Goal: Browse casually: Explore the website without a specific task or goal

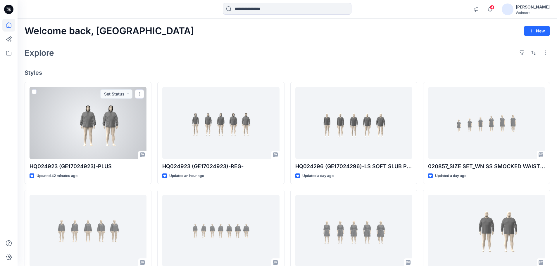
click at [110, 129] on div at bounding box center [88, 123] width 117 height 72
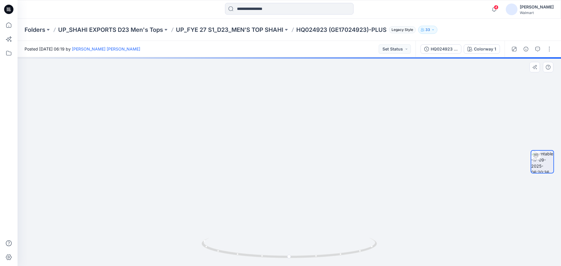
drag, startPoint x: 321, startPoint y: 149, endPoint x: 226, endPoint y: 152, distance: 95.6
click at [226, 152] on img at bounding box center [276, 73] width 570 height 388
drag, startPoint x: 329, startPoint y: 257, endPoint x: 257, endPoint y: 255, distance: 71.6
click at [257, 255] on icon at bounding box center [290, 249] width 177 height 22
drag, startPoint x: 284, startPoint y: 141, endPoint x: 281, endPoint y: 199, distance: 57.7
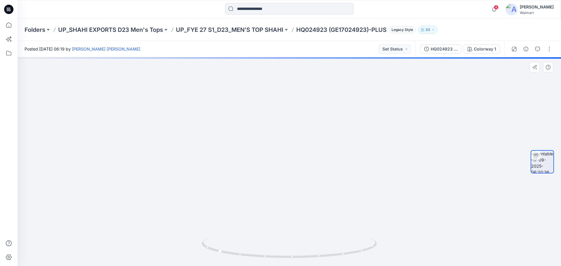
click at [281, 199] on img at bounding box center [286, 104] width 570 height 325
drag, startPoint x: 107, startPoint y: 182, endPoint x: 132, endPoint y: 166, distance: 29.8
click at [131, 167] on img at bounding box center [303, 96] width 570 height 340
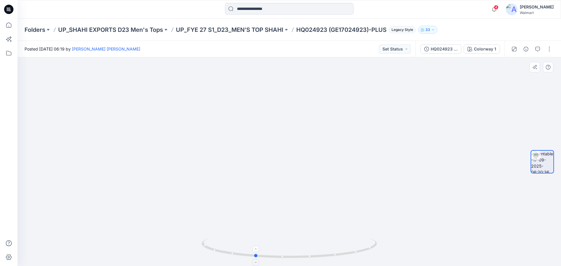
drag, startPoint x: 234, startPoint y: 255, endPoint x: 271, endPoint y: 252, distance: 37.2
click at [271, 252] on icon at bounding box center [290, 249] width 177 height 22
drag, startPoint x: 288, startPoint y: 194, endPoint x: 284, endPoint y: 182, distance: 12.9
click at [284, 182] on img at bounding box center [298, 89] width 570 height 353
drag, startPoint x: 271, startPoint y: 259, endPoint x: 294, endPoint y: 255, distance: 23.8
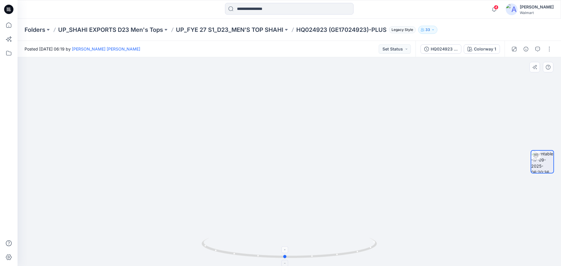
click at [294, 255] on icon at bounding box center [290, 249] width 177 height 22
drag, startPoint x: 289, startPoint y: 174, endPoint x: 280, endPoint y: 188, distance: 16.4
click at [280, 188] on img at bounding box center [286, 99] width 570 height 336
drag, startPoint x: 330, startPoint y: 257, endPoint x: 292, endPoint y: 257, distance: 37.1
click at [292, 257] on icon at bounding box center [290, 249] width 177 height 22
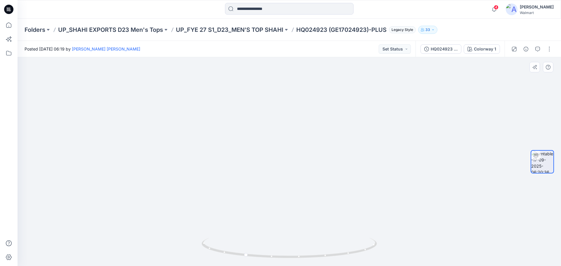
drag, startPoint x: 293, startPoint y: 228, endPoint x: 293, endPoint y: 218, distance: 10.5
click at [293, 218] on img at bounding box center [285, 93] width 570 height 347
click at [8, 28] on icon at bounding box center [8, 25] width 13 height 13
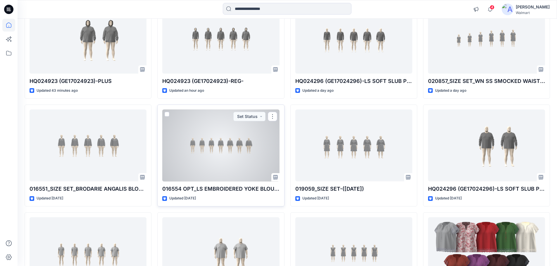
scroll to position [88, 0]
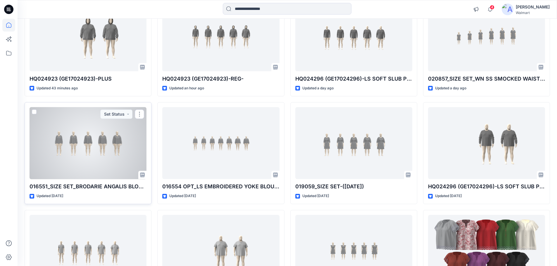
click at [105, 146] on div at bounding box center [88, 143] width 117 height 72
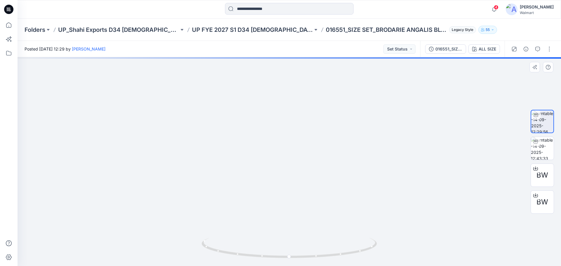
drag, startPoint x: 345, startPoint y: 168, endPoint x: 306, endPoint y: 168, distance: 39.4
click at [306, 168] on img at bounding box center [288, 87] width 503 height 357
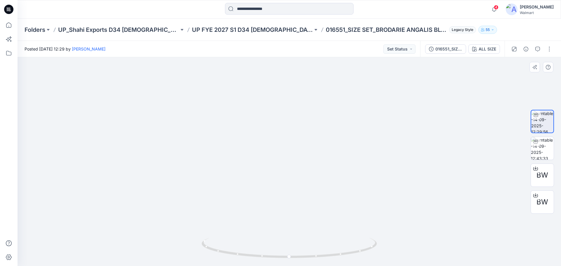
drag, startPoint x: 300, startPoint y: 162, endPoint x: 297, endPoint y: 226, distance: 63.8
click at [297, 226] on img at bounding box center [288, 121] width 503 height 290
drag, startPoint x: 302, startPoint y: 192, endPoint x: 266, endPoint y: 156, distance: 50.4
click at [266, 156] on img at bounding box center [276, 84] width 570 height 364
drag, startPoint x: 258, startPoint y: 168, endPoint x: 248, endPoint y: 167, distance: 9.4
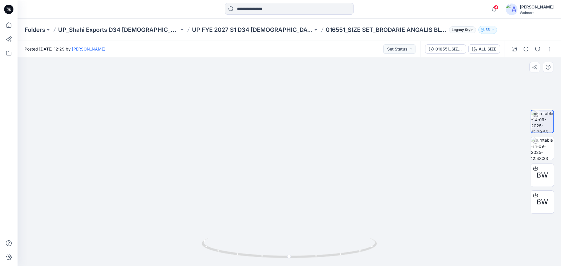
click at [248, 167] on img at bounding box center [289, 87] width 540 height 357
drag, startPoint x: 339, startPoint y: 184, endPoint x: 330, endPoint y: 107, distance: 77.6
click at [330, 107] on img at bounding box center [290, 64] width 482 height 406
drag, startPoint x: 302, startPoint y: 121, endPoint x: 297, endPoint y: 83, distance: 38.0
click at [297, 83] on img at bounding box center [290, 37] width 482 height 458
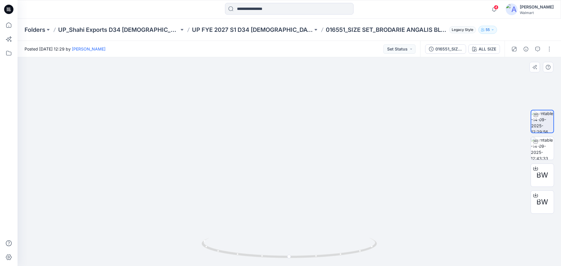
click at [300, 100] on img at bounding box center [290, 36] width 482 height 459
drag, startPoint x: 290, startPoint y: 164, endPoint x: 275, endPoint y: 267, distance: 104.2
click at [275, 266] on html "4 Notifications [PERSON_NAME] ​[PERSON_NAME] shared HQ024923 (GE17024923)-PLUS …" at bounding box center [280, 133] width 561 height 266
drag, startPoint x: 262, startPoint y: 173, endPoint x: 262, endPoint y: 250, distance: 77.4
click at [262, 250] on div at bounding box center [289, 161] width 543 height 209
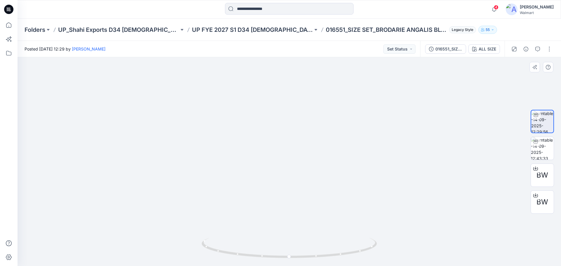
drag, startPoint x: 238, startPoint y: 164, endPoint x: 238, endPoint y: 181, distance: 17.2
click at [238, 181] on img at bounding box center [290, 137] width 482 height 259
drag, startPoint x: 236, startPoint y: 209, endPoint x: 211, endPoint y: 112, distance: 99.9
click at [211, 112] on img at bounding box center [276, 80] width 570 height 372
drag, startPoint x: 236, startPoint y: 134, endPoint x: 205, endPoint y: 120, distance: 33.8
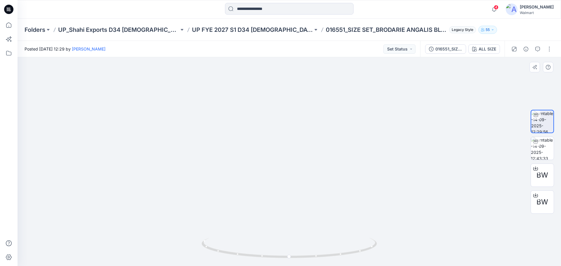
click at [205, 120] on img at bounding box center [289, 81] width 540 height 372
drag, startPoint x: 330, startPoint y: 183, endPoint x: 320, endPoint y: 198, distance: 17.9
click at [320, 198] on img at bounding box center [289, 92] width 511 height 348
drag, startPoint x: 25, startPoint y: 49, endPoint x: 112, endPoint y: 48, distance: 87.4
click at [105, 48] on span "Posted [DATE] 12:29 by [PERSON_NAME]" at bounding box center [65, 49] width 81 height 6
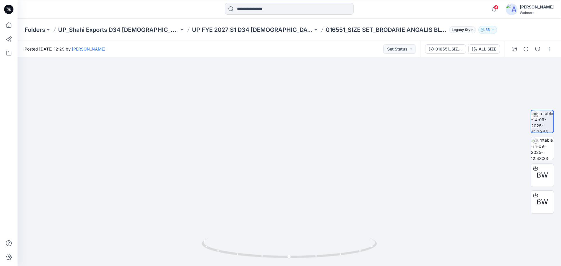
copy span "Posted [DATE] 12:29 by"
click at [143, 90] on img at bounding box center [289, 92] width 511 height 348
click at [76, 13] on div at bounding box center [86, 9] width 136 height 13
drag, startPoint x: 23, startPoint y: 49, endPoint x: 112, endPoint y: 48, distance: 88.2
click at [112, 48] on div "Posted [DATE] 12:29 by [PERSON_NAME] Set Status" at bounding box center [219, 49] width 403 height 16
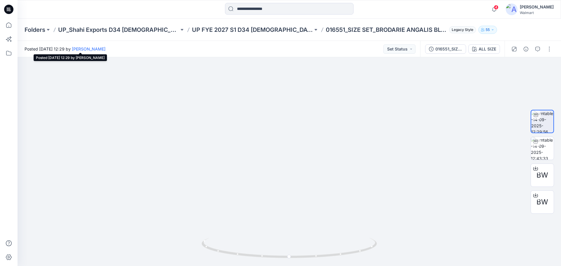
copy span "Posted [DATE] 12:29 by"
click at [125, 13] on div at bounding box center [86, 9] width 136 height 13
drag, startPoint x: 25, startPoint y: 50, endPoint x: 112, endPoint y: 51, distance: 86.8
click at [105, 51] on span "Posted [DATE] 12:29 by [PERSON_NAME]" at bounding box center [65, 49] width 81 height 6
click at [216, 176] on img at bounding box center [290, 99] width 482 height 334
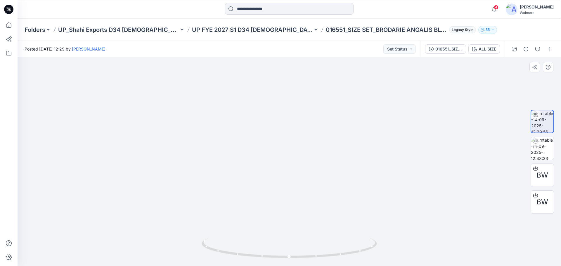
drag, startPoint x: 335, startPoint y: 198, endPoint x: 242, endPoint y: 175, distance: 96.0
click at [242, 175] on img at bounding box center [290, 87] width 482 height 357
drag, startPoint x: 323, startPoint y: 256, endPoint x: 286, endPoint y: 250, distance: 37.6
click at [286, 250] on icon at bounding box center [290, 249] width 177 height 22
drag, startPoint x: 296, startPoint y: 258, endPoint x: 300, endPoint y: 255, distance: 4.2
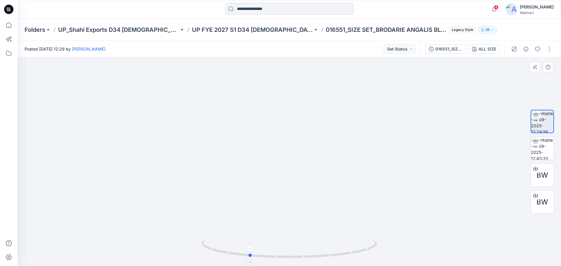
click at [300, 255] on icon at bounding box center [290, 249] width 177 height 22
drag, startPoint x: 299, startPoint y: 246, endPoint x: 298, endPoint y: 235, distance: 11.7
click at [298, 236] on div at bounding box center [289, 161] width 543 height 209
click at [298, 232] on img at bounding box center [289, 78] width 511 height 376
drag, startPoint x: 282, startPoint y: 158, endPoint x: 286, endPoint y: 265, distance: 107.0
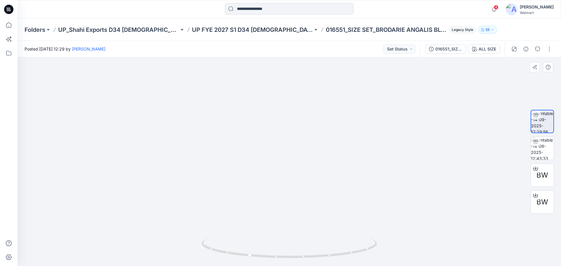
click at [286, 265] on div at bounding box center [289, 161] width 543 height 209
drag, startPoint x: 268, startPoint y: 257, endPoint x: 150, endPoint y: 217, distance: 124.9
click at [150, 217] on div at bounding box center [289, 161] width 543 height 209
drag, startPoint x: 276, startPoint y: 225, endPoint x: 266, endPoint y: 226, distance: 9.4
click at [266, 226] on img at bounding box center [284, 116] width 570 height 301
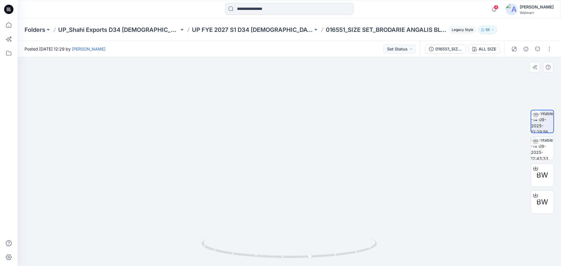
click at [229, 209] on img at bounding box center [284, 115] width 570 height 301
click at [233, 211] on img at bounding box center [289, 116] width 570 height 300
drag, startPoint x: 240, startPoint y: 257, endPoint x: 218, endPoint y: 252, distance: 22.3
click at [218, 252] on icon at bounding box center [290, 249] width 177 height 22
click at [290, 252] on foreignobject at bounding box center [289, 250] width 7 height 7
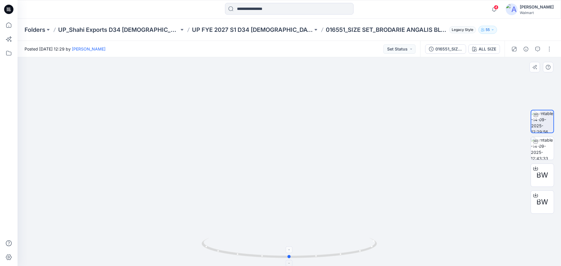
click at [290, 250] on foreignobject at bounding box center [289, 250] width 7 height 7
click at [289, 264] on icon at bounding box center [290, 264] width 4 height 4
click at [290, 251] on icon at bounding box center [290, 250] width 4 height 4
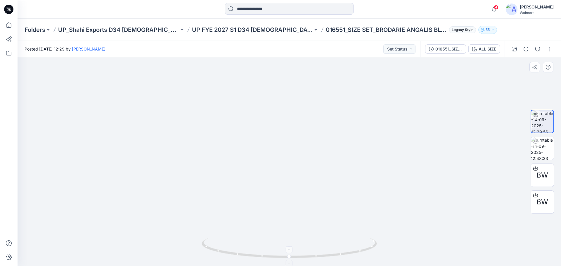
click at [290, 251] on icon at bounding box center [290, 250] width 4 height 4
click at [207, 134] on img at bounding box center [289, 116] width 570 height 300
click at [298, 228] on img at bounding box center [289, 117] width 570 height 300
click at [201, 136] on img at bounding box center [289, 117] width 570 height 300
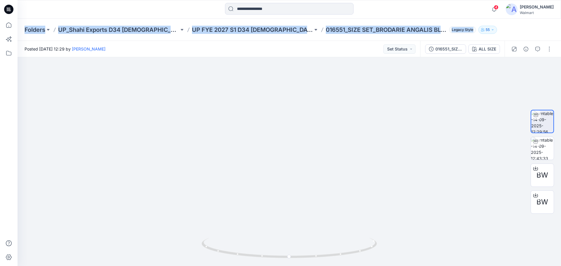
drag, startPoint x: 24, startPoint y: 31, endPoint x: 429, endPoint y: 34, distance: 404.7
click at [429, 34] on div "Folders UP_Shahi Exports D34 [DEMOGRAPHIC_DATA] Tops UP FYE 2027 S1 D34 [DEMOGR…" at bounding box center [289, 30] width 543 height 22
click at [278, 102] on img at bounding box center [289, 117] width 570 height 300
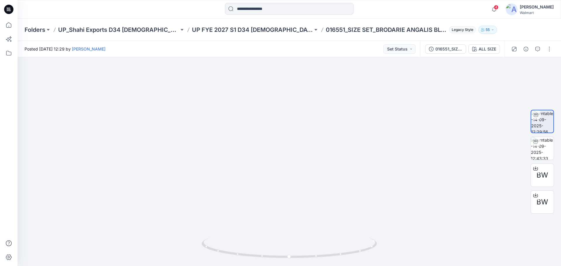
click at [183, 53] on div "Posted [DATE] 12:29 by [PERSON_NAME] Set Status" at bounding box center [219, 49] width 403 height 16
click at [253, 132] on img at bounding box center [290, 116] width 570 height 300
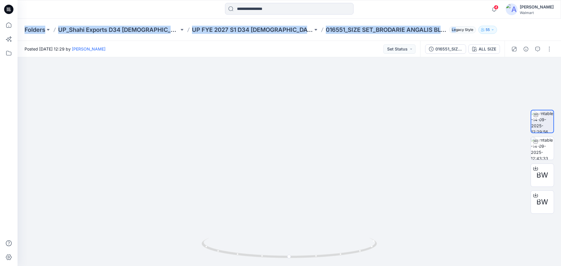
drag, startPoint x: 24, startPoint y: 32, endPoint x: 426, endPoint y: 29, distance: 402.1
click at [426, 29] on div "Folders UP_Shahi Exports D34 [DEMOGRAPHIC_DATA] Tops UP FYE 2027 S1 D34 [DEMOGR…" at bounding box center [289, 30] width 543 height 22
click at [189, 110] on img at bounding box center [290, 116] width 570 height 300
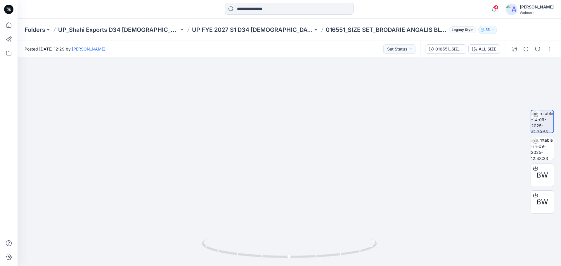
click at [491, 26] on div "Folders UP_Shahi Exports D34 [DEMOGRAPHIC_DATA] Tops UP FYE 2027 S1 D34 [DEMOGR…" at bounding box center [267, 30] width 484 height 8
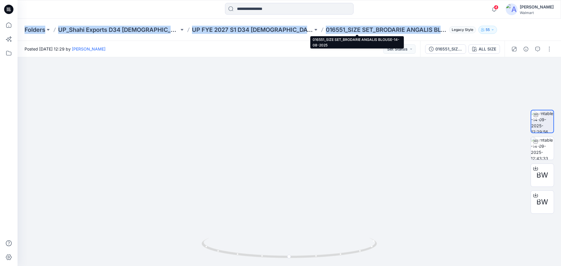
drag, startPoint x: 24, startPoint y: 32, endPoint x: 416, endPoint y: 30, distance: 391.8
click at [416, 30] on div "Folders UP_Shahi Exports D34 [DEMOGRAPHIC_DATA] Tops UP FYE 2027 S1 D34 [DEMOGR…" at bounding box center [289, 30] width 543 height 22
